Goal: Navigation & Orientation: Find specific page/section

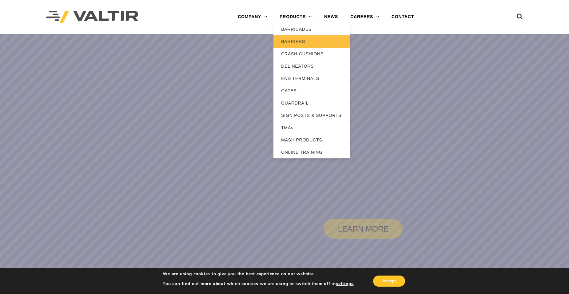
click at [294, 40] on link "BARRIERS" at bounding box center [311, 41] width 77 height 12
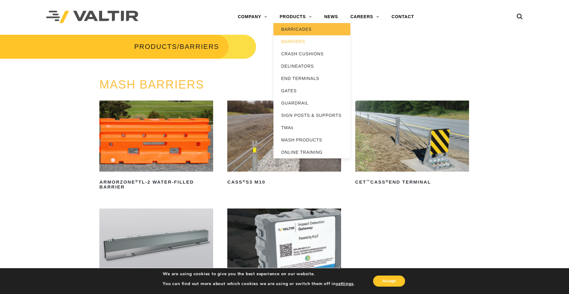
click at [292, 26] on link "BARRICADES" at bounding box center [311, 29] width 77 height 12
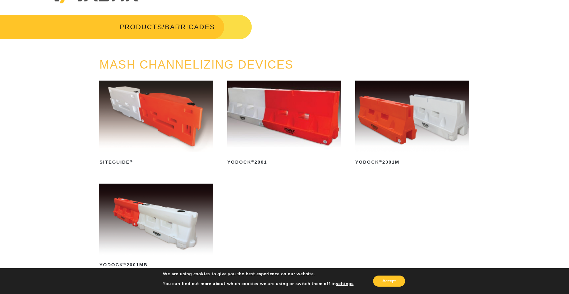
scroll to position [31, 0]
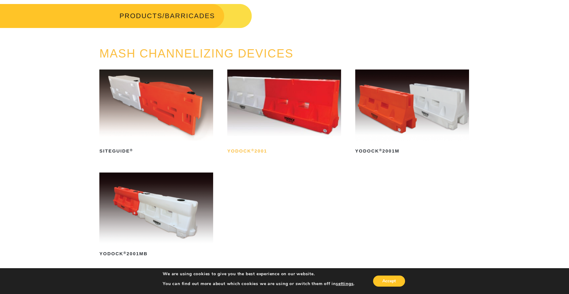
click at [261, 151] on h2 "Yodock ® 2001" at bounding box center [284, 151] width 114 height 10
